Goal: Find specific page/section: Find specific page/section

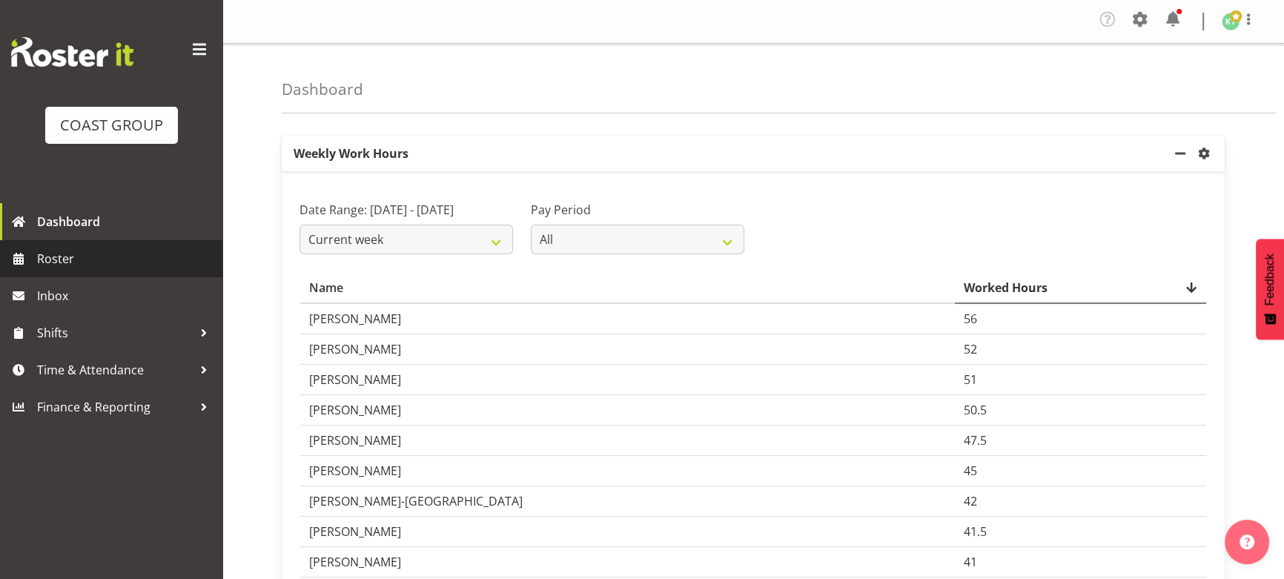
click at [129, 265] on span "Roster" at bounding box center [126, 259] width 178 height 22
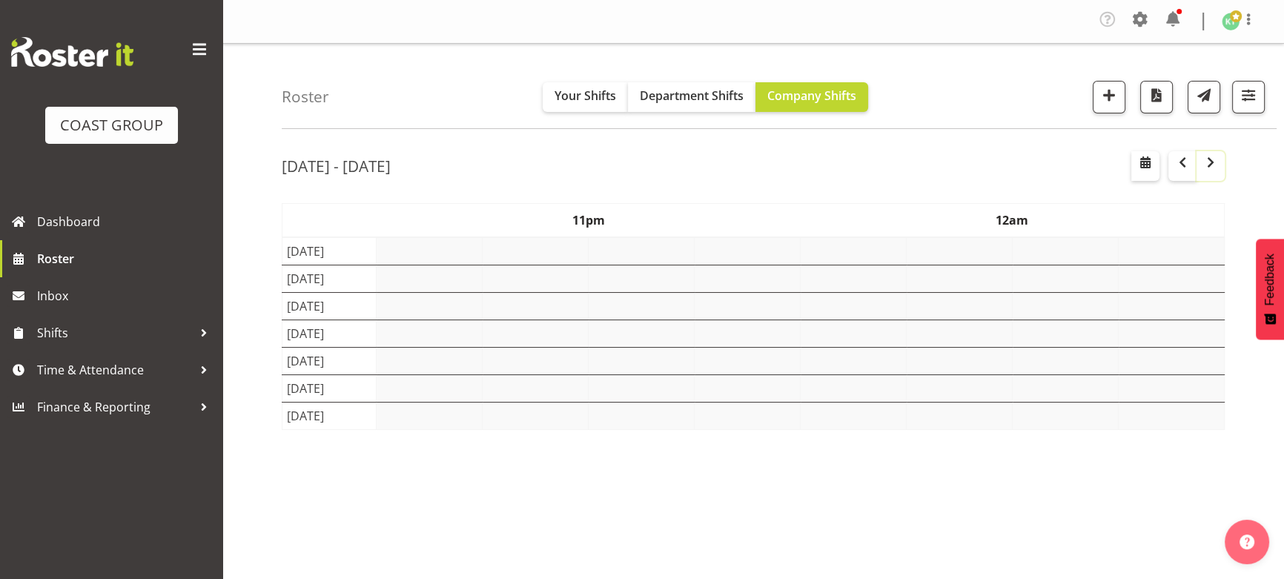
click at [1206, 165] on span "button" at bounding box center [1211, 162] width 18 height 18
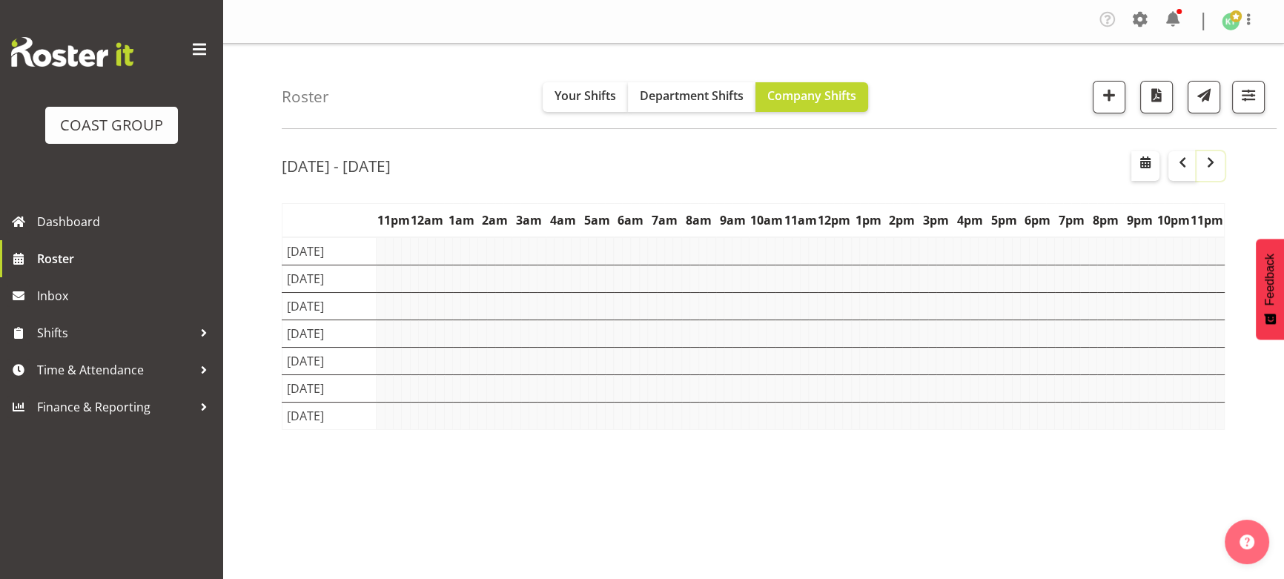
click at [1206, 170] on span "button" at bounding box center [1211, 162] width 18 height 18
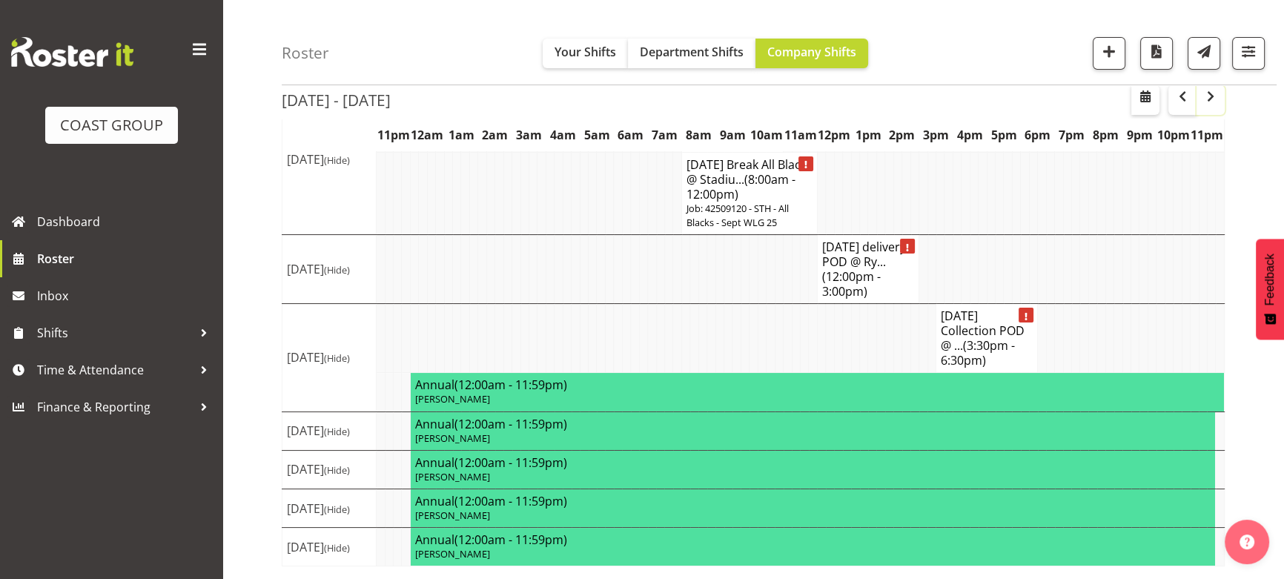
scroll to position [178, 0]
